Goal: Check status

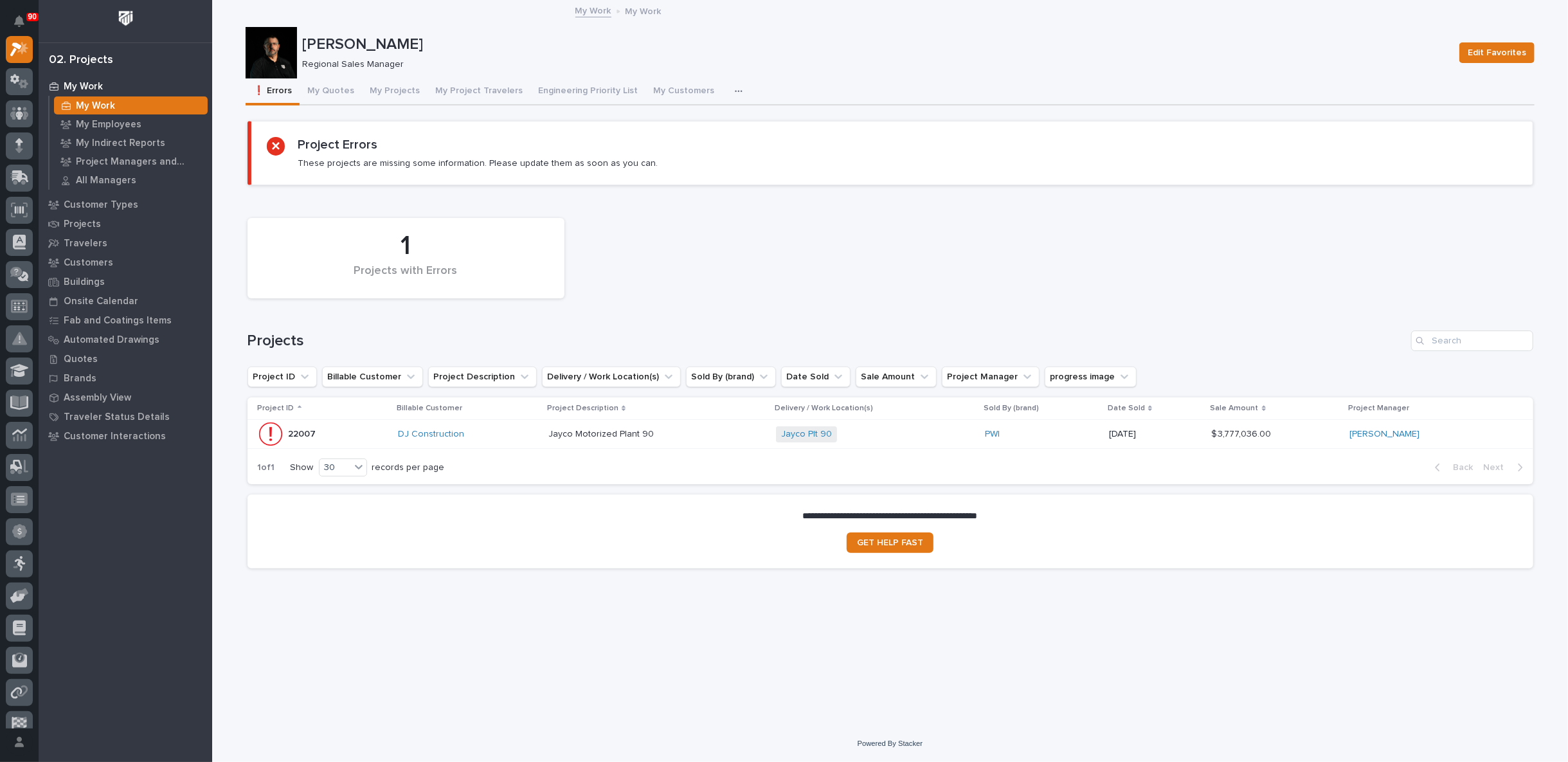
click at [706, 432] on p at bounding box center [657, 434] width 217 height 11
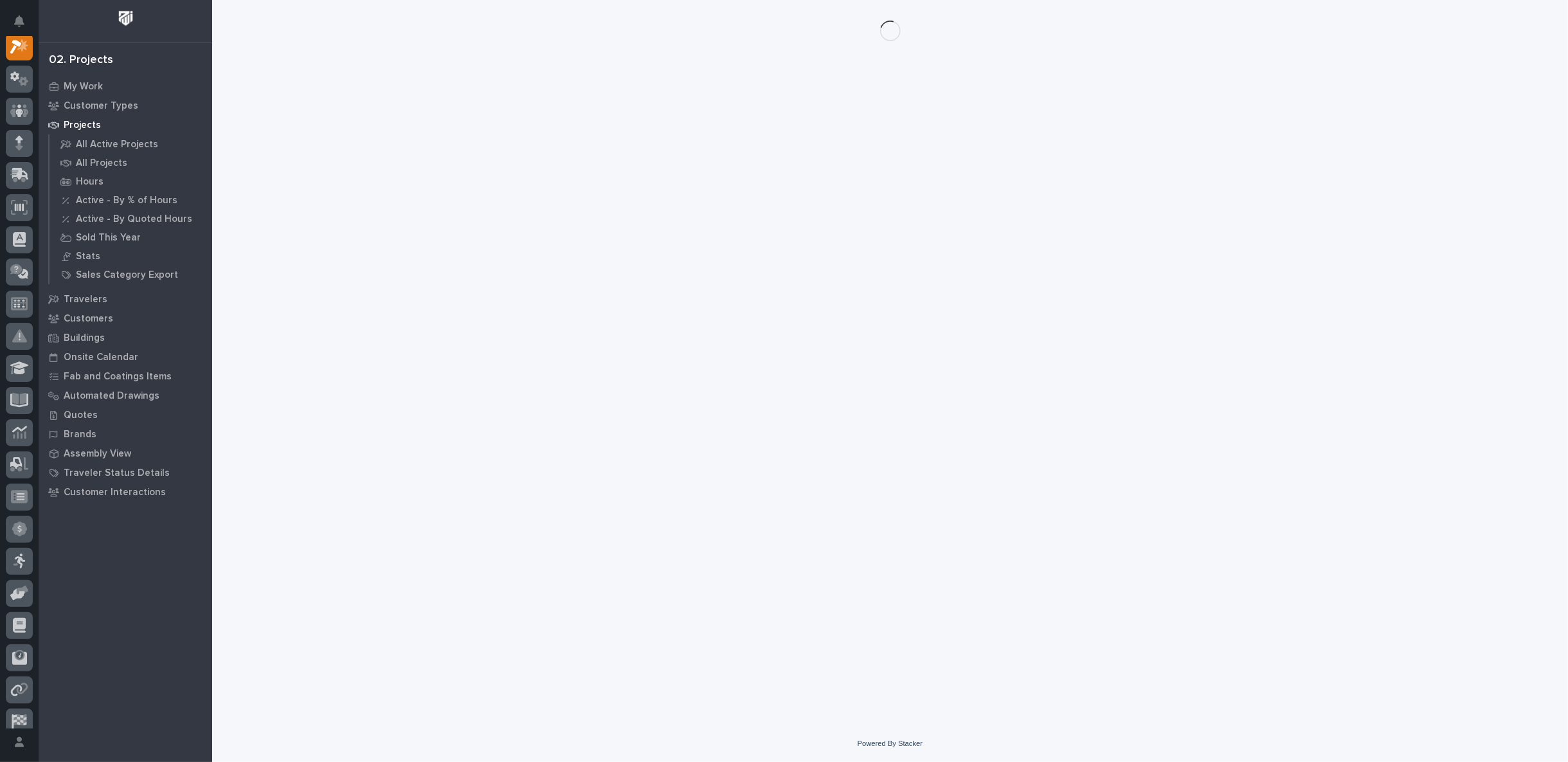
scroll to position [32, 0]
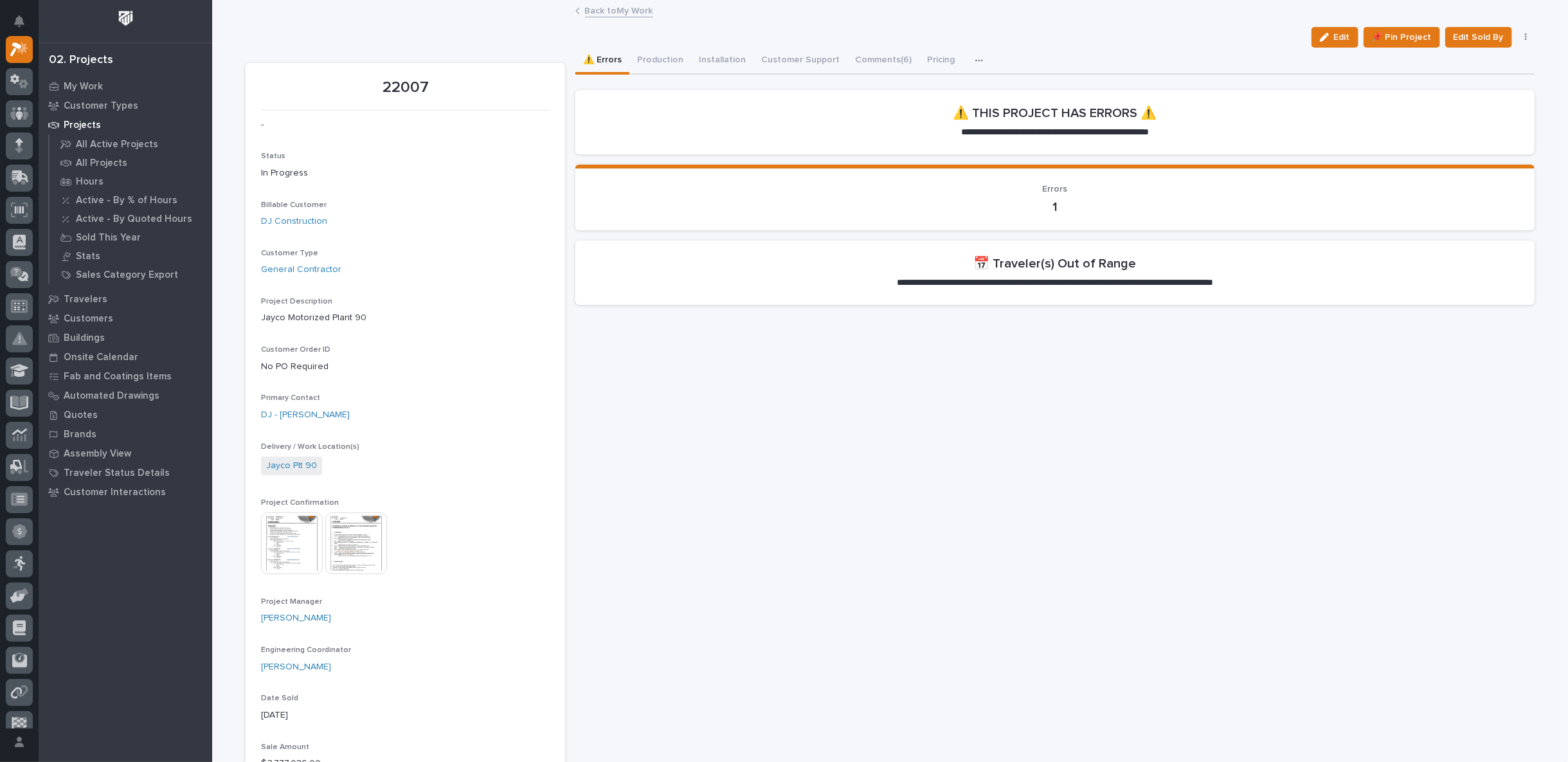
click at [588, 11] on link "Back to My Work" at bounding box center [619, 10] width 68 height 15
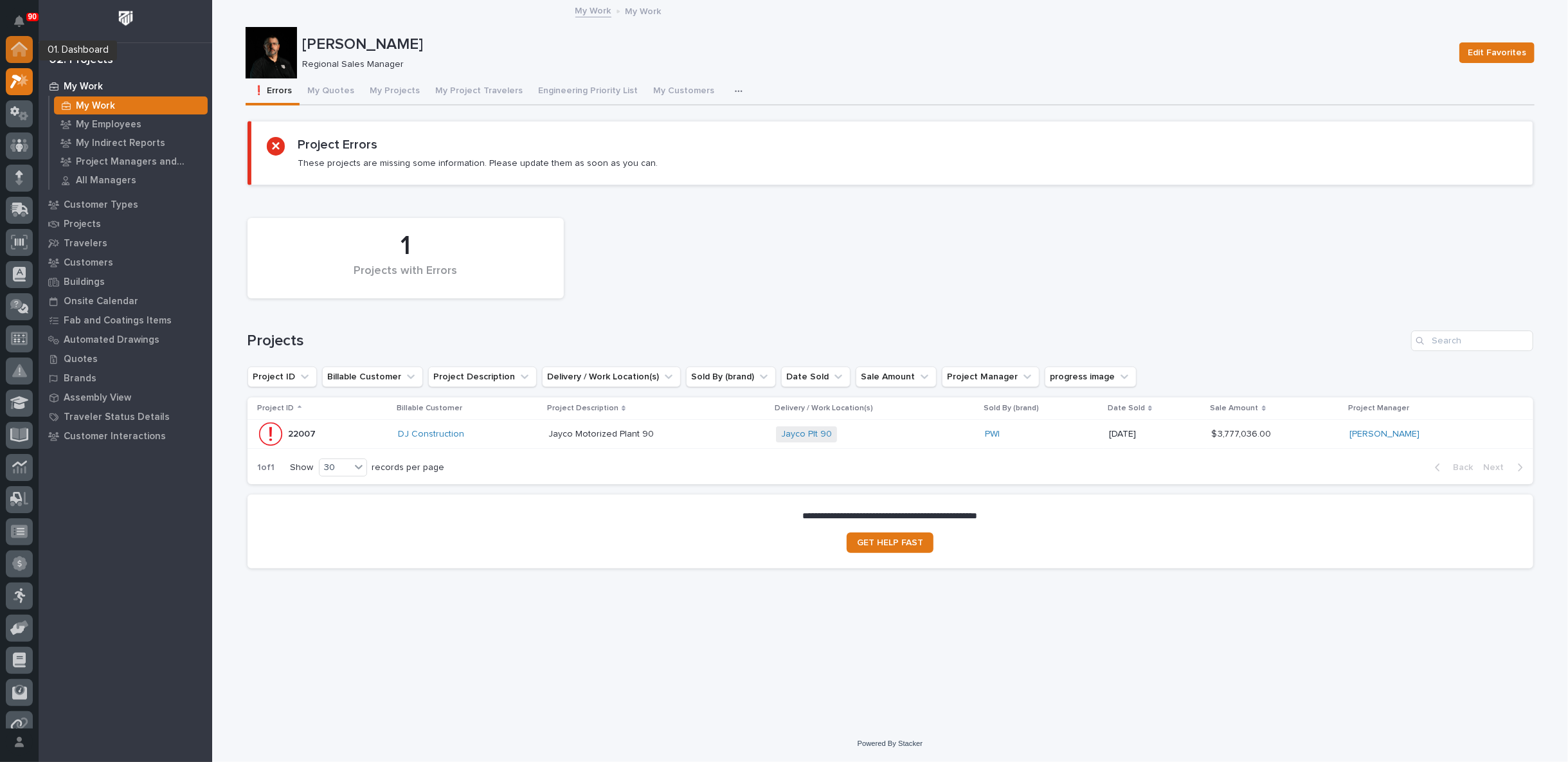
click at [22, 54] on icon at bounding box center [20, 50] width 13 height 13
